Goal: Task Accomplishment & Management: Use online tool/utility

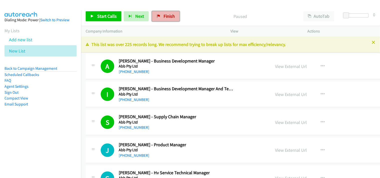
click at [164, 16] on span "Finish" at bounding box center [169, 16] width 11 height 6
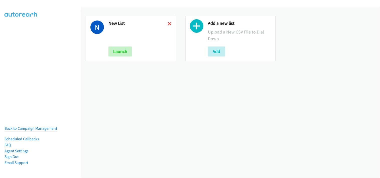
click at [168, 24] on icon at bounding box center [170, 25] width 4 height 4
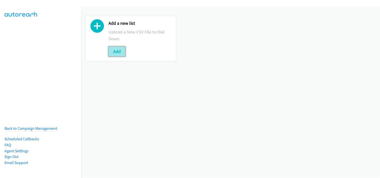
click at [117, 50] on button "Add" at bounding box center [116, 52] width 17 height 10
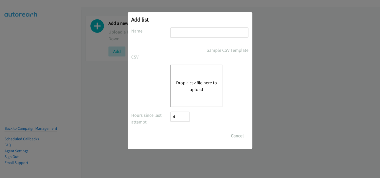
click at [189, 76] on div "Drop a csv file here to upload" at bounding box center [196, 86] width 52 height 43
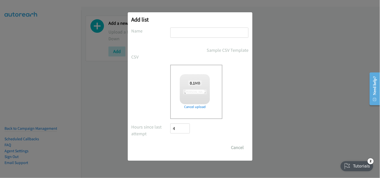
click at [195, 34] on input "text" at bounding box center [209, 33] width 78 height 10
type input "New List"
checkbox input "true"
click at [190, 148] on input "Save List" at bounding box center [184, 148] width 26 height 10
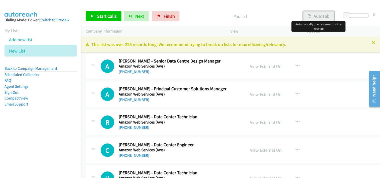
click at [312, 21] on button "AutoTab" at bounding box center [318, 16] width 31 height 10
click at [103, 14] on span "Start Calls" at bounding box center [107, 16] width 20 height 6
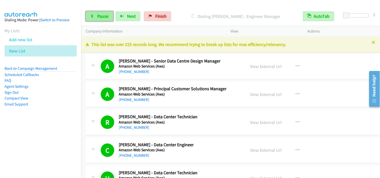
click at [89, 15] on link "Pause" at bounding box center [100, 16] width 28 height 10
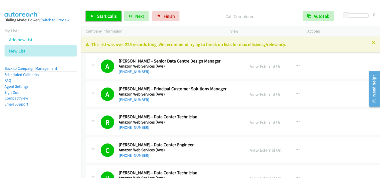
click at [99, 15] on span "Start Calls" at bounding box center [107, 16] width 20 height 6
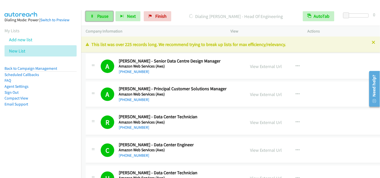
click at [95, 18] on link "Pause" at bounding box center [100, 16] width 28 height 10
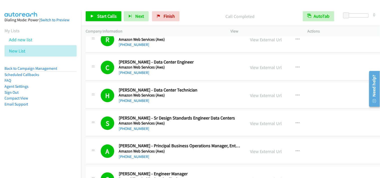
scroll to position [83, 0]
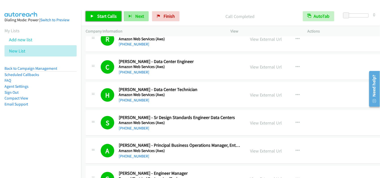
drag, startPoint x: 116, startPoint y: 19, endPoint x: 125, endPoint y: 14, distance: 9.9
click at [116, 18] on span "Start Calls" at bounding box center [107, 16] width 20 height 6
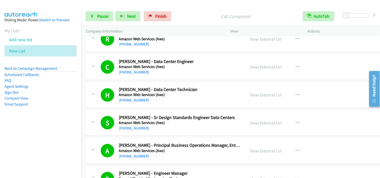
scroll to position [111, 0]
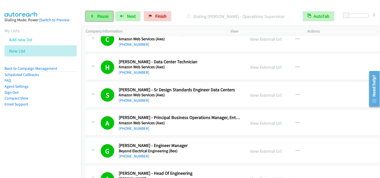
click at [92, 16] on icon at bounding box center [92, 17] width 4 height 4
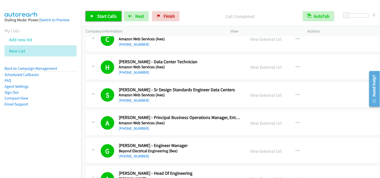
click at [119, 14] on link "Start Calls" at bounding box center [104, 16] width 36 height 10
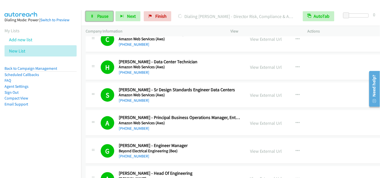
click at [105, 15] on span "Pause" at bounding box center [102, 16] width 11 height 6
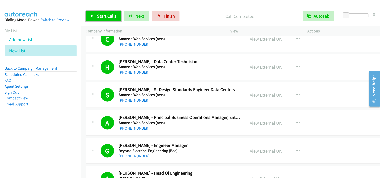
click at [115, 16] on span "Start Calls" at bounding box center [107, 16] width 20 height 6
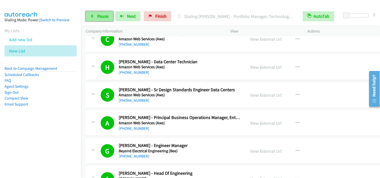
click at [94, 16] on link "Pause" at bounding box center [100, 16] width 28 height 10
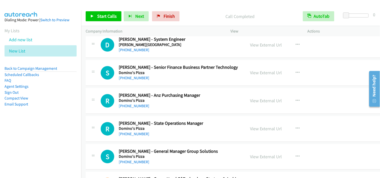
scroll to position [807, 0]
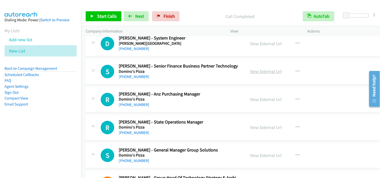
click at [250, 72] on link "View External Url" at bounding box center [266, 72] width 32 height 6
click at [296, 73] on icon "button" at bounding box center [298, 72] width 4 height 4
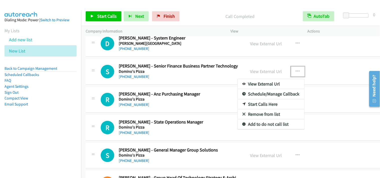
click at [265, 105] on link "Start Calls Here" at bounding box center [271, 104] width 67 height 10
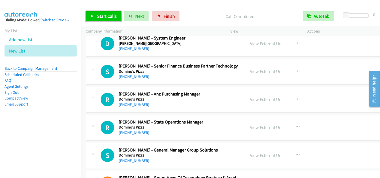
click at [97, 18] on span "Start Calls" at bounding box center [107, 16] width 20 height 6
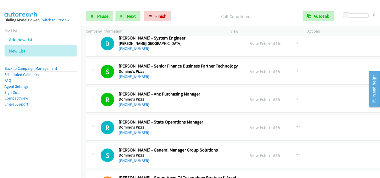
scroll to position [835, 0]
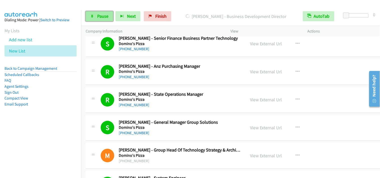
click at [98, 20] on link "Pause" at bounding box center [100, 16] width 28 height 10
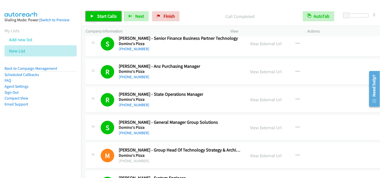
click at [115, 18] on span "Start Calls" at bounding box center [107, 16] width 20 height 6
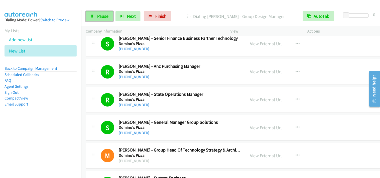
click at [95, 19] on link "Pause" at bounding box center [100, 16] width 28 height 10
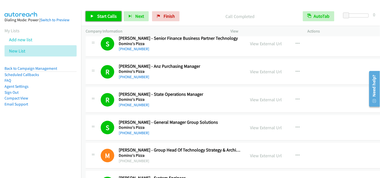
click at [113, 13] on link "Start Calls" at bounding box center [104, 16] width 36 height 10
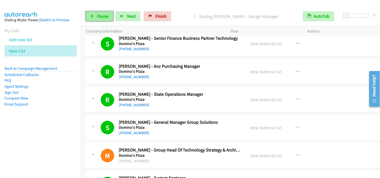
click at [105, 18] on span "Pause" at bounding box center [102, 16] width 11 height 6
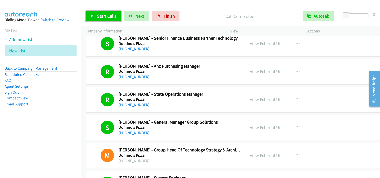
click at [97, 17] on span "Start Calls" at bounding box center [107, 16] width 20 height 6
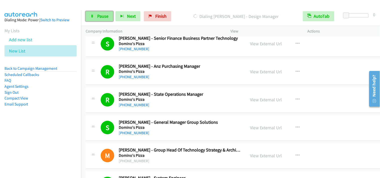
click at [98, 16] on span "Pause" at bounding box center [102, 16] width 11 height 6
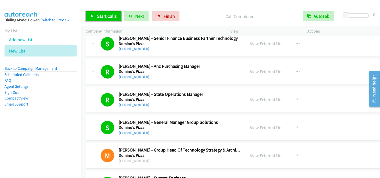
click at [99, 18] on span "Start Calls" at bounding box center [107, 16] width 20 height 6
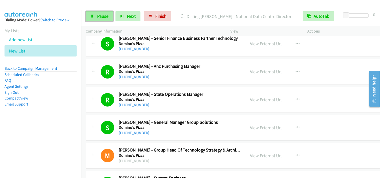
click at [98, 11] on link "Pause" at bounding box center [100, 16] width 28 height 10
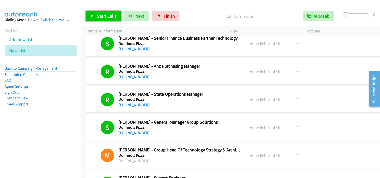
click at [94, 15] on link "Start Calls" at bounding box center [104, 16] width 36 height 10
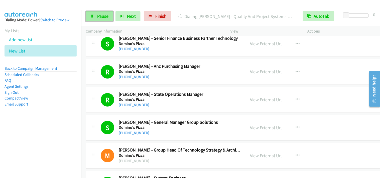
click at [98, 13] on link "Pause" at bounding box center [100, 16] width 28 height 10
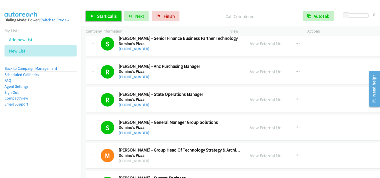
click at [104, 15] on span "Start Calls" at bounding box center [107, 16] width 20 height 6
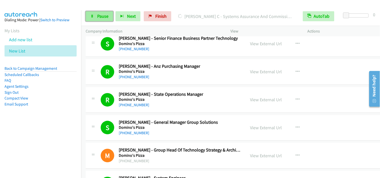
drag, startPoint x: 92, startPoint y: 16, endPoint x: 111, endPoint y: 13, distance: 19.0
click at [93, 16] on icon at bounding box center [92, 17] width 4 height 4
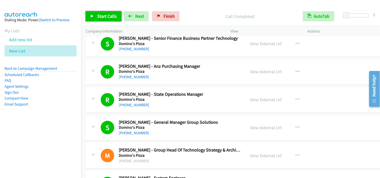
click at [106, 13] on link "Start Calls" at bounding box center [104, 16] width 36 height 10
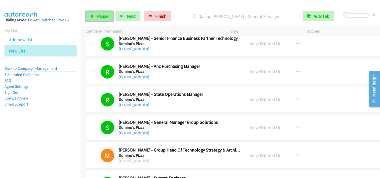
click at [102, 14] on span "Pause" at bounding box center [102, 16] width 11 height 6
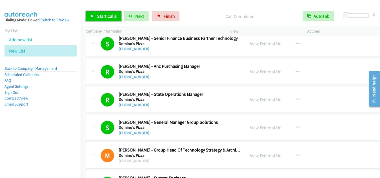
click at [101, 17] on span "Start Calls" at bounding box center [107, 16] width 20 height 6
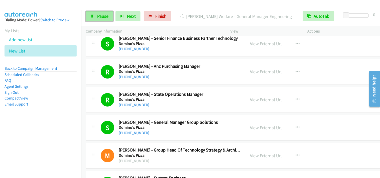
click at [106, 19] on span "Pause" at bounding box center [102, 16] width 11 height 6
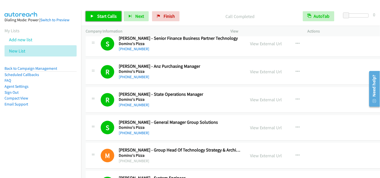
click at [97, 17] on span "Start Calls" at bounding box center [107, 16] width 20 height 6
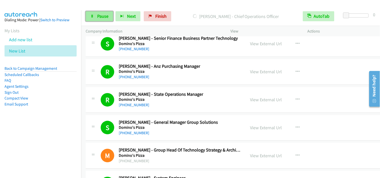
click at [98, 15] on span "Pause" at bounding box center [102, 16] width 11 height 6
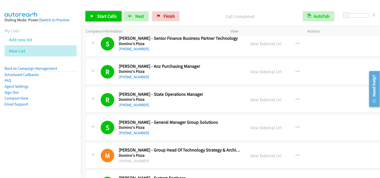
click at [108, 14] on span "Start Calls" at bounding box center [107, 16] width 20 height 6
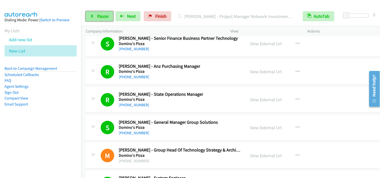
click at [98, 18] on span "Pause" at bounding box center [102, 16] width 11 height 6
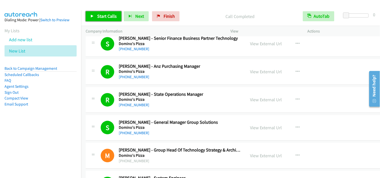
click at [100, 16] on span "Start Calls" at bounding box center [107, 16] width 20 height 6
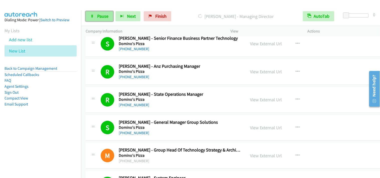
click at [104, 16] on span "Pause" at bounding box center [102, 16] width 11 height 6
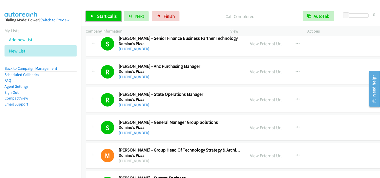
click at [109, 16] on span "Start Calls" at bounding box center [107, 16] width 20 height 6
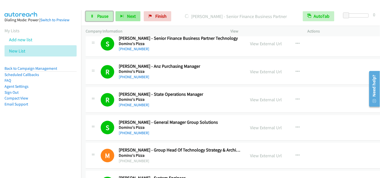
drag, startPoint x: 108, startPoint y: 17, endPoint x: 124, endPoint y: 19, distance: 15.9
click at [108, 17] on link "Pause" at bounding box center [100, 16] width 28 height 10
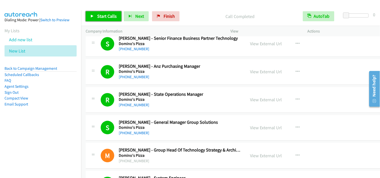
click at [100, 17] on span "Start Calls" at bounding box center [107, 16] width 20 height 6
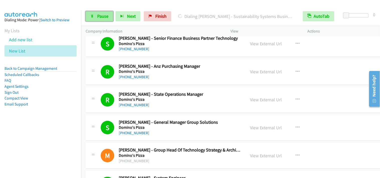
click at [95, 18] on link "Pause" at bounding box center [100, 16] width 28 height 10
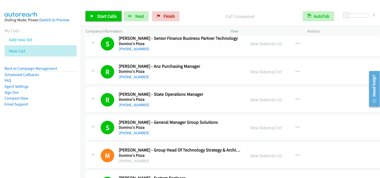
click at [108, 13] on span "Start Calls" at bounding box center [107, 16] width 20 height 6
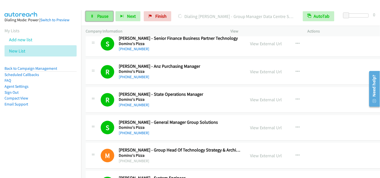
click at [104, 20] on link "Pause" at bounding box center [100, 16] width 28 height 10
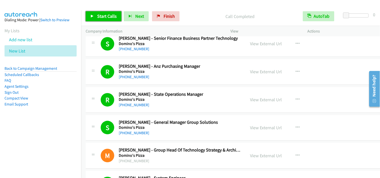
click at [117, 17] on link "Start Calls" at bounding box center [104, 16] width 36 height 10
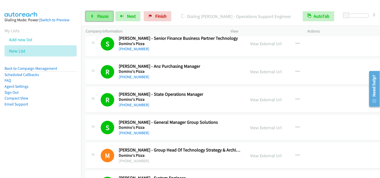
click at [97, 20] on link "Pause" at bounding box center [100, 16] width 28 height 10
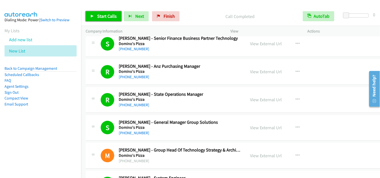
click at [118, 18] on link "Start Calls" at bounding box center [104, 16] width 36 height 10
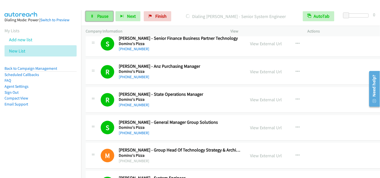
click at [96, 14] on link "Pause" at bounding box center [100, 16] width 28 height 10
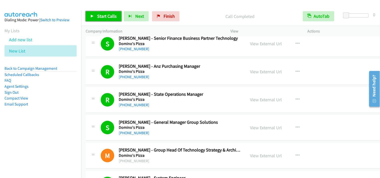
click at [116, 18] on link "Start Calls" at bounding box center [104, 16] width 36 height 10
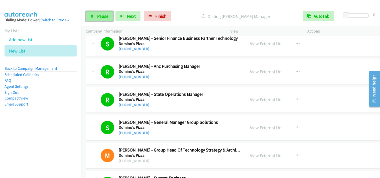
click at [91, 15] on icon at bounding box center [92, 17] width 4 height 4
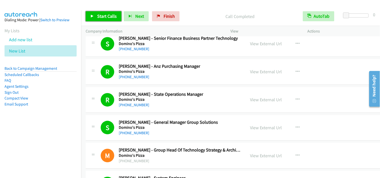
click at [103, 19] on span "Start Calls" at bounding box center [107, 16] width 20 height 6
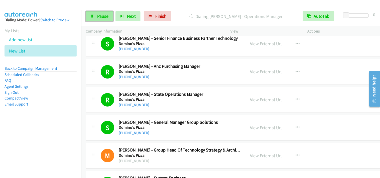
click at [101, 13] on span "Pause" at bounding box center [102, 16] width 11 height 6
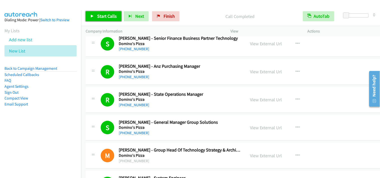
click at [117, 16] on link "Start Calls" at bounding box center [104, 16] width 36 height 10
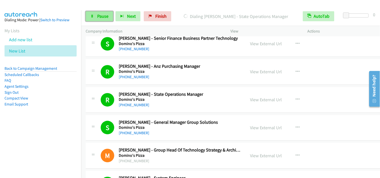
click at [98, 20] on link "Pause" at bounding box center [100, 16] width 28 height 10
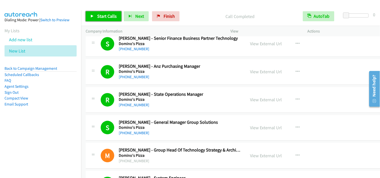
click at [102, 15] on span "Start Calls" at bounding box center [107, 16] width 20 height 6
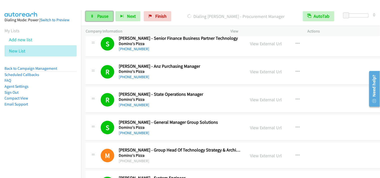
click at [99, 18] on span "Pause" at bounding box center [102, 16] width 11 height 6
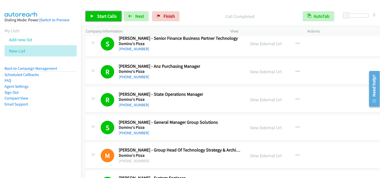
click at [109, 21] on link "Start Calls" at bounding box center [104, 16] width 36 height 10
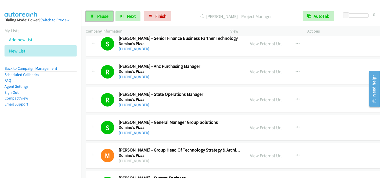
click at [105, 17] on span "Pause" at bounding box center [102, 16] width 11 height 6
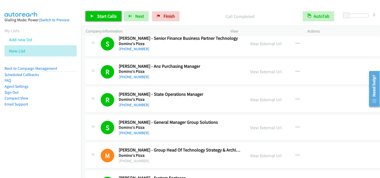
drag, startPoint x: 103, startPoint y: 17, endPoint x: 115, endPoint y: 22, distance: 12.2
click at [104, 17] on span "Start Calls" at bounding box center [107, 16] width 20 height 6
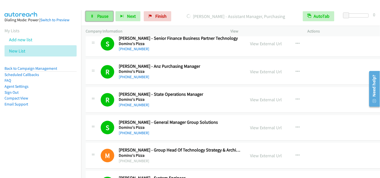
click at [104, 17] on span "Pause" at bounding box center [102, 16] width 11 height 6
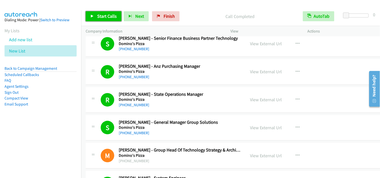
click at [110, 13] on link "Start Calls" at bounding box center [104, 16] width 36 height 10
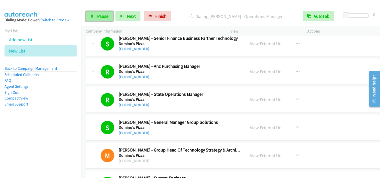
click at [103, 16] on span "Pause" at bounding box center [102, 16] width 11 height 6
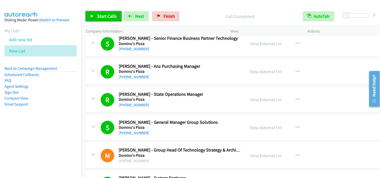
click at [94, 17] on link "Start Calls" at bounding box center [104, 16] width 36 height 10
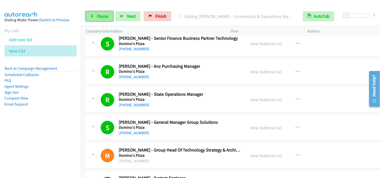
click at [103, 18] on span "Pause" at bounding box center [102, 16] width 11 height 6
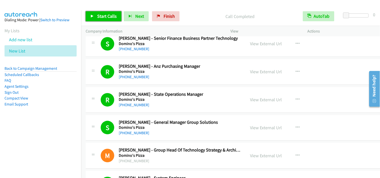
click at [96, 17] on link "Start Calls" at bounding box center [104, 16] width 36 height 10
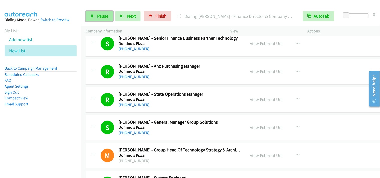
click at [98, 18] on span "Pause" at bounding box center [102, 16] width 11 height 6
